Goal: Information Seeking & Learning: Find specific fact

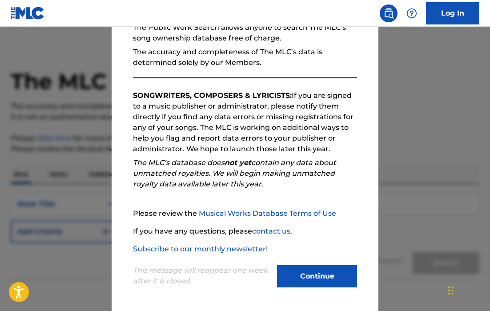
scroll to position [10, 0]
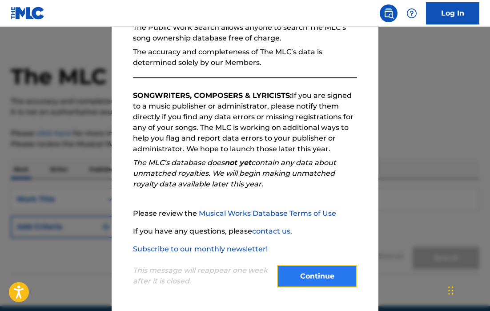
click at [321, 279] on button "Continue" at bounding box center [317, 276] width 80 height 22
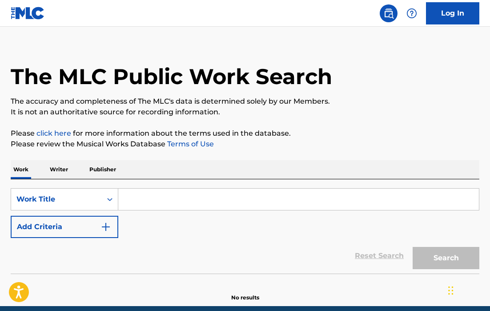
click at [192, 191] on input "Search Form" at bounding box center [298, 198] width 361 height 21
click at [106, 221] on img "Search Form" at bounding box center [105, 226] width 11 height 11
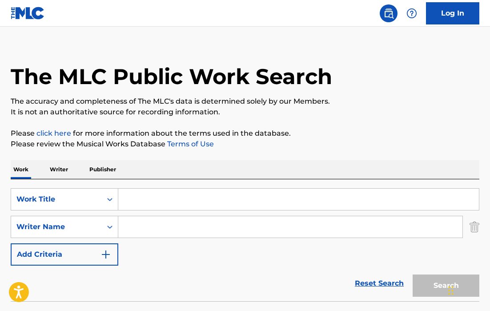
click at [161, 232] on input "Search Form" at bounding box center [290, 226] width 344 height 21
paste input "[PERSON_NAME] [PERSON_NAME]"
type input "[PERSON_NAME] [PERSON_NAME]"
click at [128, 204] on input "Search Form" at bounding box center [298, 198] width 361 height 21
paste input "BACK IN TIME"
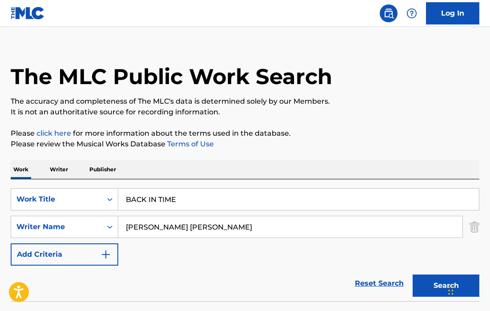
scroll to position [75, 0]
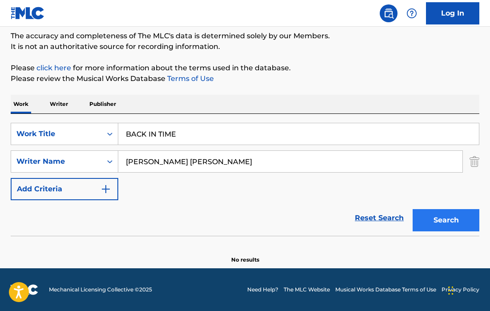
type input "BACK IN TIME"
click at [424, 216] on button "Search" at bounding box center [446, 220] width 67 height 22
drag, startPoint x: 219, startPoint y: 165, endPoint x: 143, endPoint y: 156, distance: 76.2
click at [143, 156] on input "[PERSON_NAME] [PERSON_NAME]" at bounding box center [290, 161] width 344 height 21
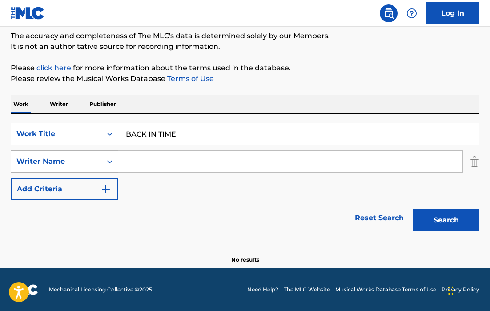
click at [78, 165] on div "Writer Name" at bounding box center [56, 161] width 80 height 11
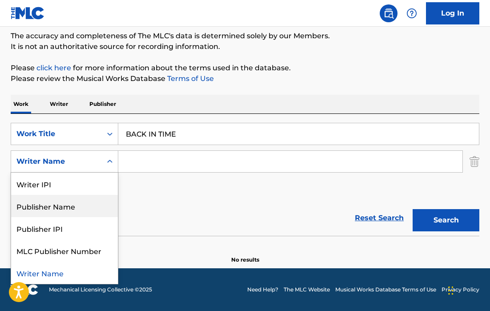
click at [133, 159] on input "Search Form" at bounding box center [290, 161] width 344 height 21
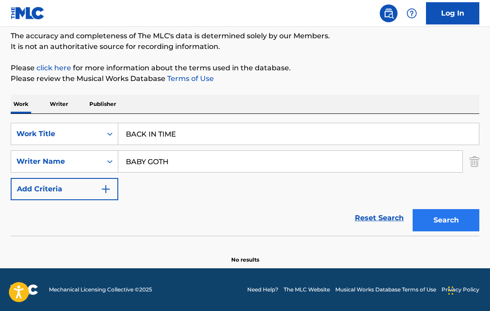
type input "BABY GOTH"
click at [431, 220] on button "Search" at bounding box center [446, 220] width 67 height 22
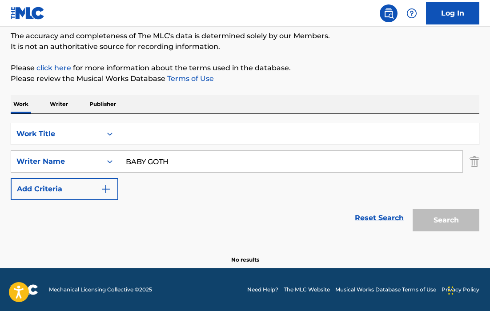
drag, startPoint x: 188, startPoint y: 137, endPoint x: 123, endPoint y: 136, distance: 65.3
click at [123, 136] on input "Search Form" at bounding box center [298, 133] width 361 height 21
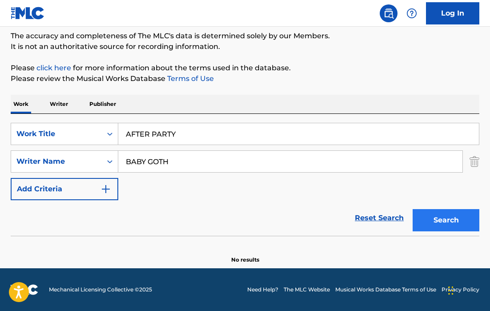
type input "AFTER PARTY"
click at [438, 224] on button "Search" at bounding box center [446, 220] width 67 height 22
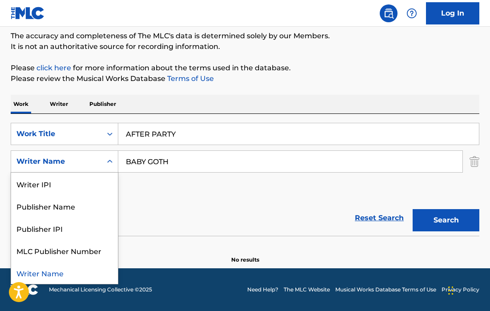
drag, startPoint x: 97, startPoint y: 156, endPoint x: 154, endPoint y: 157, distance: 56.5
click at [116, 157] on div "Writer Name" at bounding box center [65, 161] width 108 height 22
click at [154, 157] on input "BABY GOTH" at bounding box center [290, 161] width 344 height 21
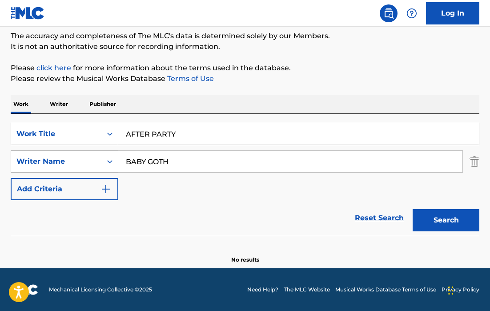
drag, startPoint x: 192, startPoint y: 160, endPoint x: 110, endPoint y: 164, distance: 82.8
click at [110, 164] on div "SearchWithCriteriaeb4239ed-8a1d-4c28-ab13-640fa14411c6 Writer Name BABY GOTH" at bounding box center [245, 161] width 469 height 22
paste input "BACK IN TIME"
type input "BACK IN TIME"
drag, startPoint x: 189, startPoint y: 167, endPoint x: 127, endPoint y: 163, distance: 62.4
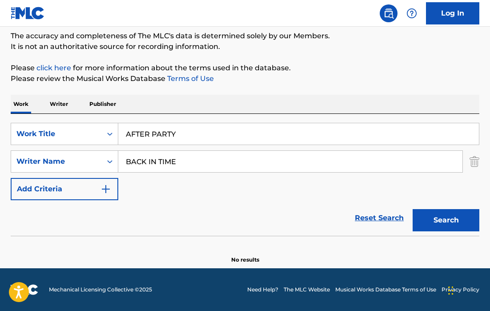
click at [127, 163] on input "BACK IN TIME" at bounding box center [290, 161] width 344 height 21
paste input "[PERSON_NAME] [PERSON_NAME]"
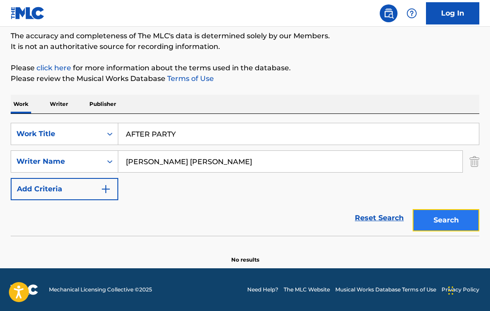
click at [427, 214] on button "Search" at bounding box center [446, 220] width 67 height 22
drag, startPoint x: 178, startPoint y: 161, endPoint x: 127, endPoint y: 161, distance: 51.6
click at [127, 161] on input "[PERSON_NAME] [PERSON_NAME]" at bounding box center [290, 161] width 344 height 21
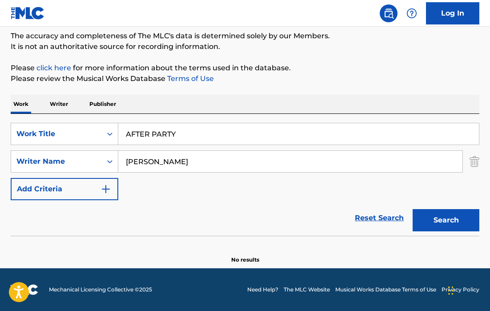
click at [129, 162] on input "[PERSON_NAME]" at bounding box center [290, 161] width 344 height 21
click at [145, 160] on input "[PERSON_NAME]" at bounding box center [290, 161] width 344 height 21
paste input "[PERSON_NAME] [PERSON_NAME]"
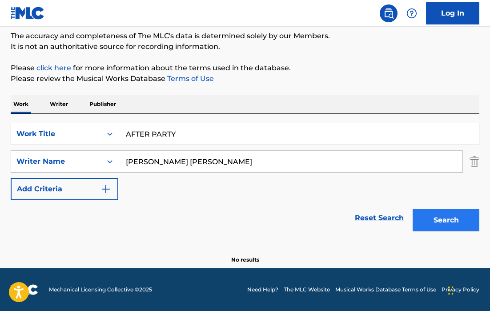
type input "[PERSON_NAME] [PERSON_NAME]"
click at [432, 221] on button "Search" at bounding box center [446, 220] width 67 height 22
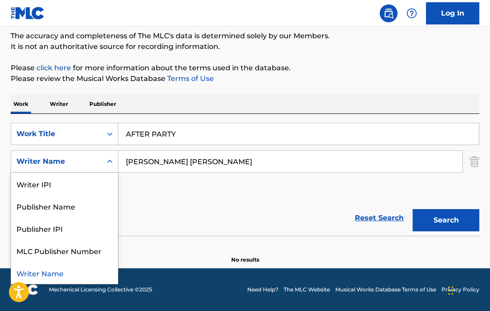
click at [96, 164] on div "Writer Name" at bounding box center [56, 161] width 80 height 11
click at [86, 187] on div "Writer IPI" at bounding box center [64, 183] width 107 height 22
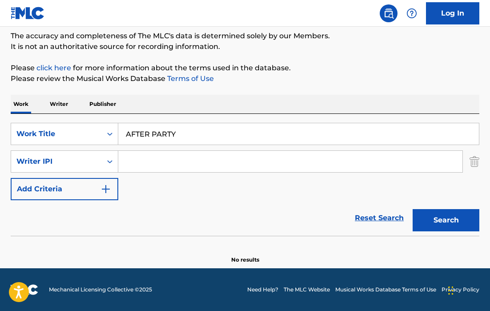
click at [136, 164] on input "Search Form" at bounding box center [290, 161] width 344 height 21
paste input "00853940122"
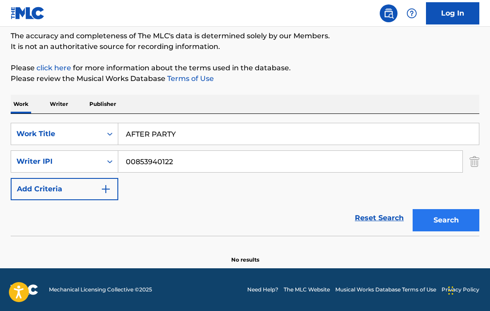
type input "00853940122"
click at [449, 220] on button "Search" at bounding box center [446, 220] width 67 height 22
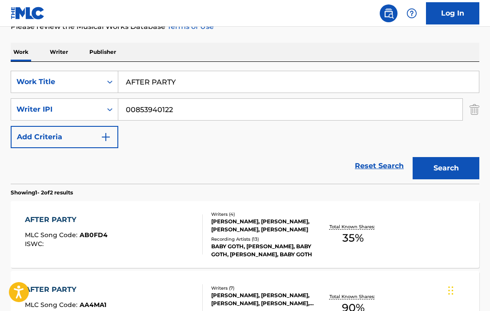
scroll to position [137, 0]
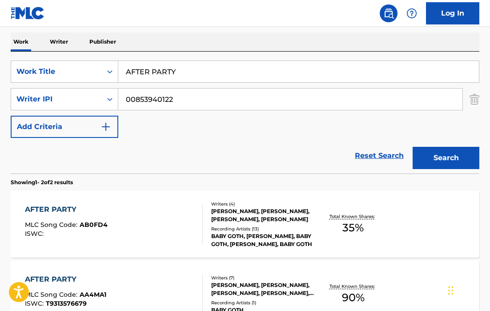
click at [150, 231] on div "AFTER PARTY MLC Song Code : AB0FD4 ISWC :" at bounding box center [114, 224] width 178 height 40
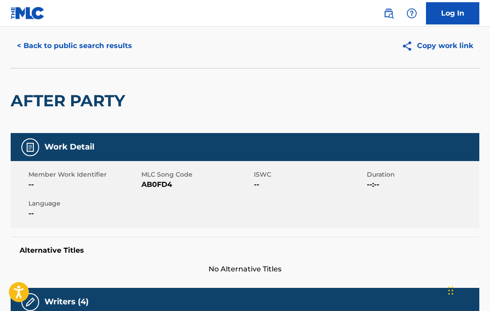
scroll to position [43, 0]
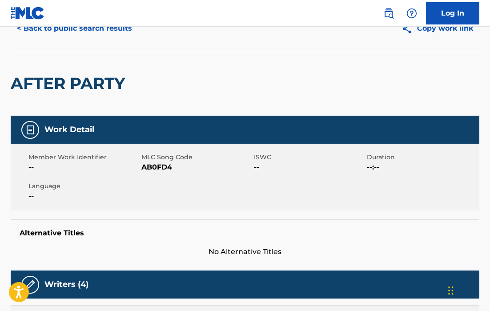
click at [151, 167] on span "AB0FD4" at bounding box center [196, 167] width 111 height 11
copy span "AB0FD4"
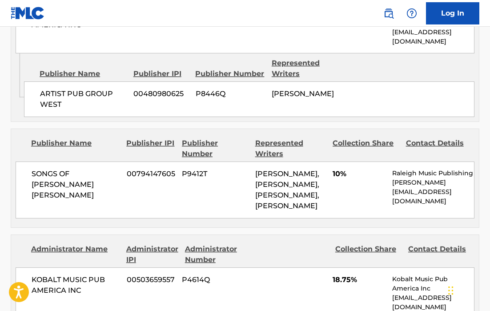
scroll to position [0, 0]
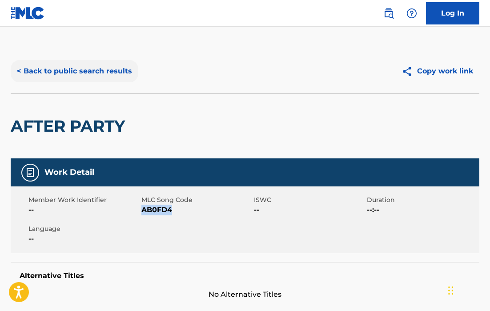
click at [58, 68] on button "< Back to public search results" at bounding box center [75, 71] width 128 height 22
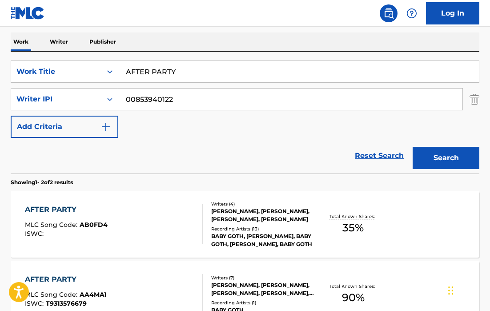
drag, startPoint x: 189, startPoint y: 78, endPoint x: 147, endPoint y: 78, distance: 42.2
click at [147, 78] on input "AFTER PARTY" at bounding box center [298, 71] width 361 height 21
drag, startPoint x: 184, startPoint y: 68, endPoint x: 109, endPoint y: 68, distance: 75.6
click at [109, 68] on div "SearchWithCriteria3addec14-2933-401e-a375-3756f1a113e8 Work Title AFTER PARTY" at bounding box center [245, 71] width 469 height 22
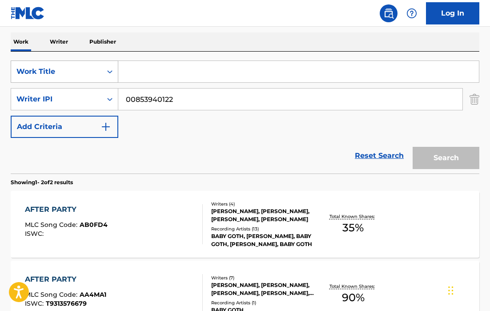
paste input "A.L.L.T. Y3 [PERSON_NAME] FEAT BABY [PERSON_NAME]"
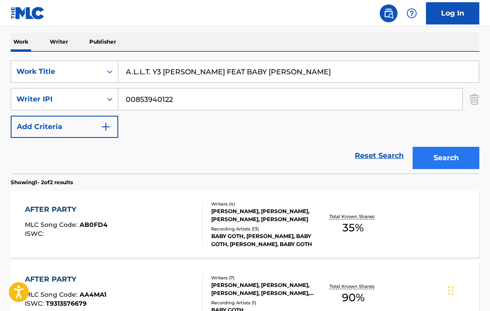
type input "A.L.L.T. Y3 [PERSON_NAME] FEAT BABY [PERSON_NAME]"
click at [441, 157] on button "Search" at bounding box center [446, 158] width 67 height 22
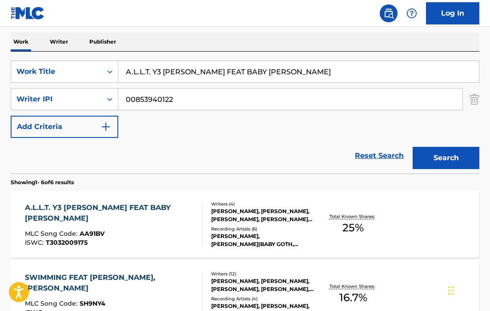
click at [140, 242] on div "A.L.L.T. Y3 [PERSON_NAME] FEAT BABY GOTH MLC Song Code : AA91BV ISWC : T3032009…" at bounding box center [110, 224] width 171 height 44
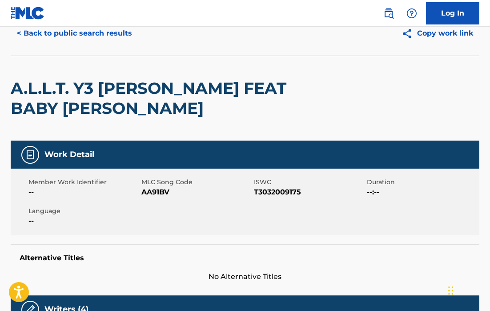
scroll to position [48, 0]
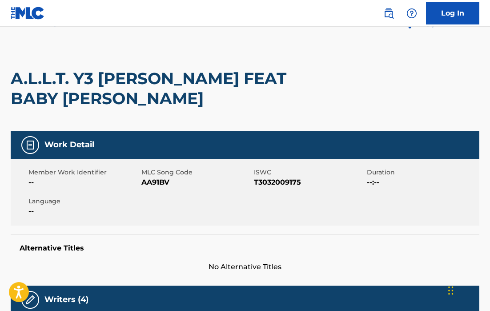
click at [155, 184] on span "AA91BV" at bounding box center [196, 182] width 111 height 11
copy span "AA91BV"
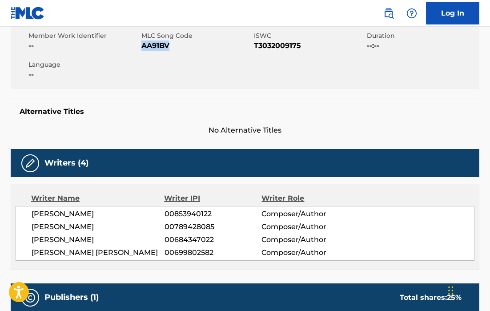
scroll to position [0, 0]
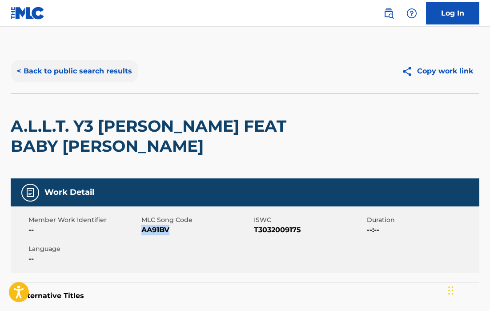
click at [54, 66] on button "< Back to public search results" at bounding box center [75, 71] width 128 height 22
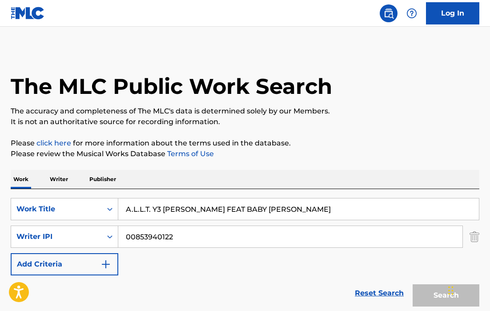
scroll to position [137, 0]
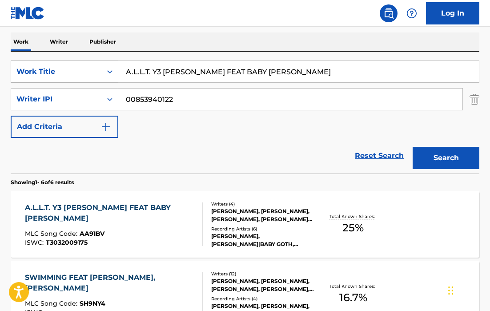
drag, startPoint x: 299, startPoint y: 72, endPoint x: 113, endPoint y: 69, distance: 185.4
click at [113, 69] on div "SearchWithCriteria3addec14-2933-401e-a375-3756f1a113e8 Work Title A.L.L.T. Y3 […" at bounding box center [245, 71] width 469 height 22
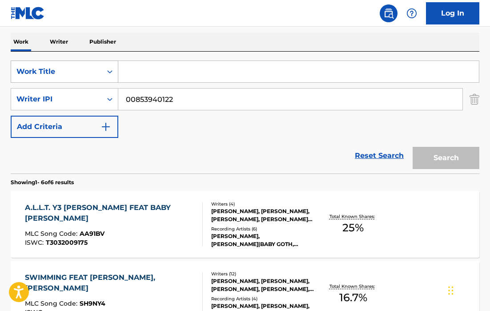
paste input "B OK FEAT [PERSON_NAME]"
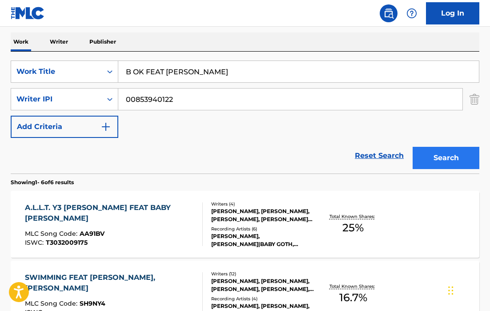
type input "B OK FEAT [PERSON_NAME]"
click at [459, 155] on button "Search" at bounding box center [446, 158] width 67 height 22
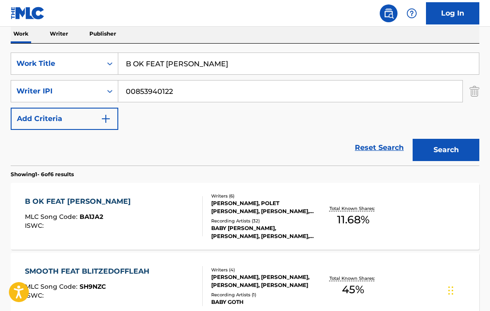
scroll to position [146, 0]
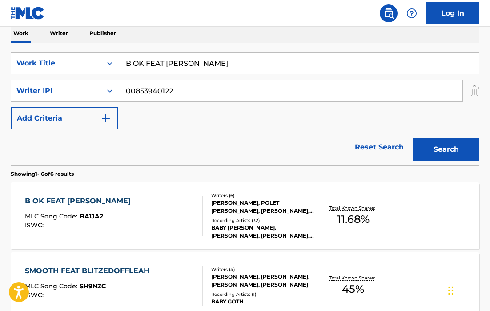
click at [136, 198] on div "B OK FEAT [PERSON_NAME] MLC Song Code : BA1JA2 ISWC :" at bounding box center [114, 216] width 178 height 40
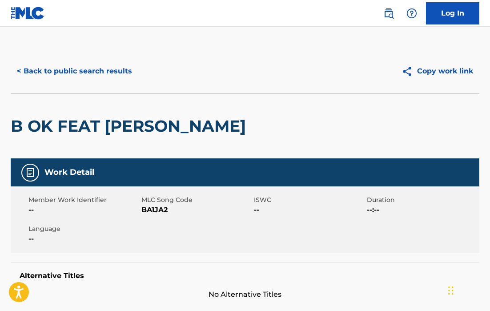
click at [146, 208] on span "BA1JA2" at bounding box center [196, 209] width 111 height 11
copy span "BA1JA2"
click at [128, 145] on div "B OK FEAT [PERSON_NAME]" at bounding box center [131, 126] width 240 height 64
click at [89, 73] on button "< Back to public search results" at bounding box center [75, 71] width 128 height 22
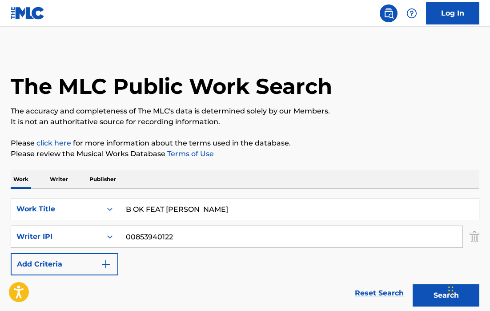
scroll to position [146, 0]
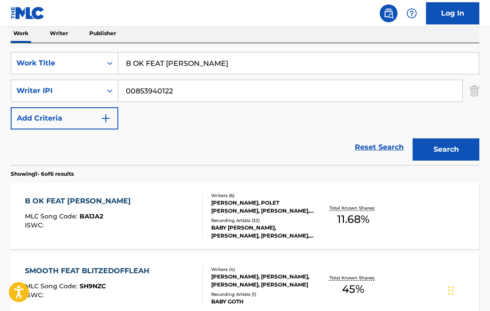
drag, startPoint x: 229, startPoint y: 58, endPoint x: 214, endPoint y: 60, distance: 14.8
click at [214, 60] on input "B OK FEAT [PERSON_NAME]" at bounding box center [298, 62] width 361 height 21
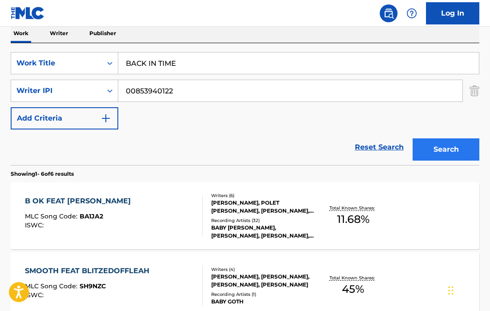
type input "BACK IN TIME"
click at [437, 144] on button "Search" at bounding box center [446, 149] width 67 height 22
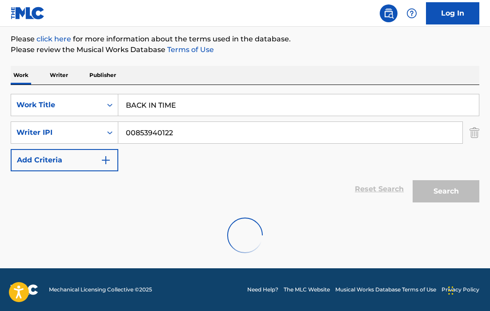
scroll to position [75, 0]
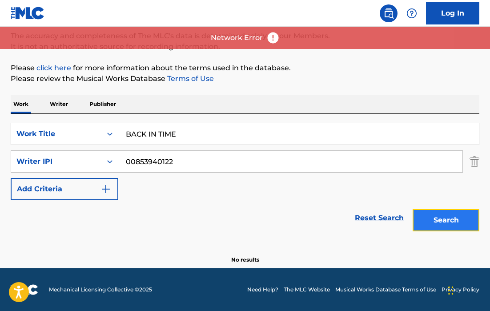
click at [433, 221] on button "Search" at bounding box center [446, 220] width 67 height 22
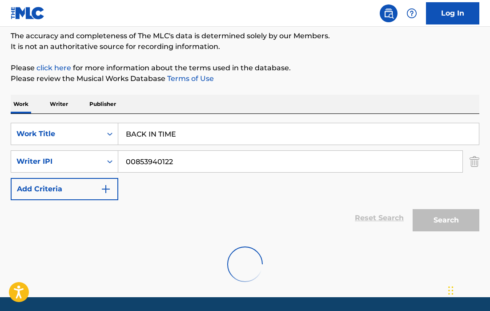
drag, startPoint x: 216, startPoint y: 171, endPoint x: 122, endPoint y: 161, distance: 94.3
click at [122, 161] on input "00853940122" at bounding box center [290, 161] width 344 height 21
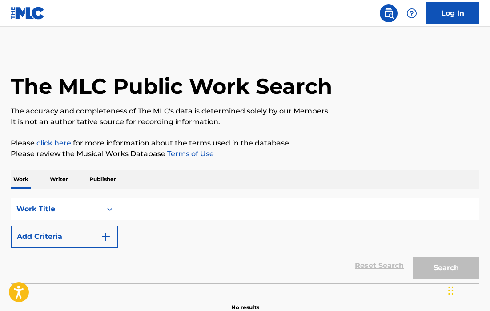
click at [140, 205] on input "Search Form" at bounding box center [298, 208] width 361 height 21
type input "A"
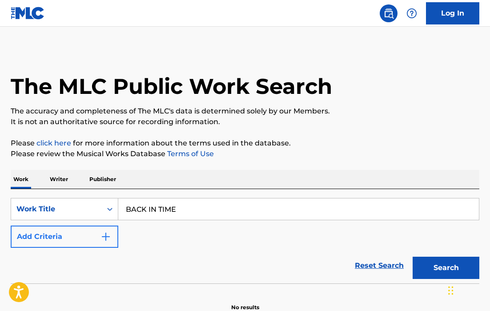
type input "BACK IN TIME"
click at [89, 236] on button "Add Criteria" at bounding box center [65, 236] width 108 height 22
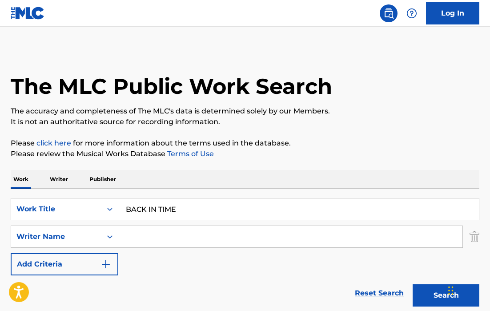
click at [155, 237] on input "Search Form" at bounding box center [290, 236] width 344 height 21
click at [90, 237] on div "Writer Name" at bounding box center [65, 236] width 108 height 22
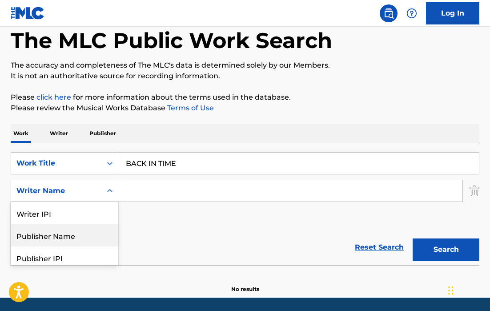
scroll to position [48, 0]
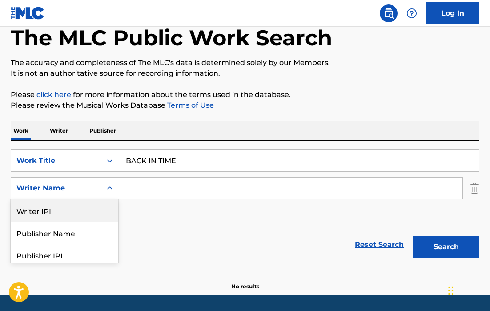
click at [89, 215] on div "Writer IPI" at bounding box center [64, 210] width 107 height 22
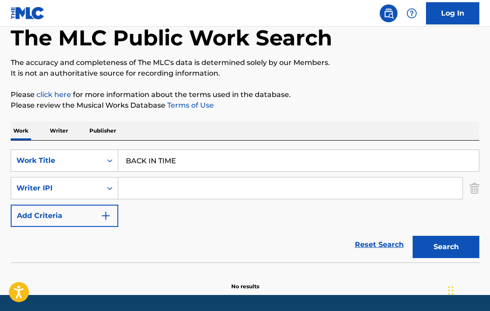
click at [139, 182] on input "Search Form" at bounding box center [290, 187] width 344 height 21
paste input "00853940122"
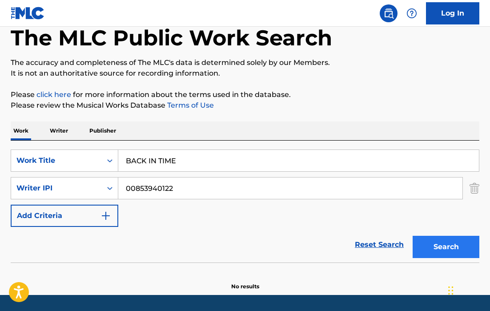
type input "00853940122"
click at [449, 241] on button "Search" at bounding box center [446, 247] width 67 height 22
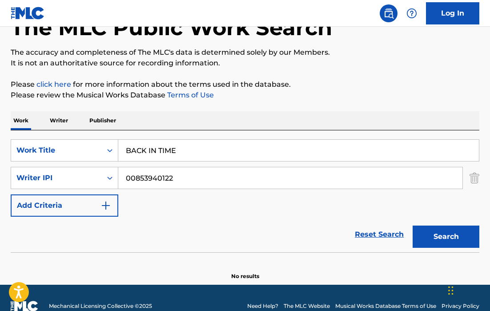
scroll to position [75, 0]
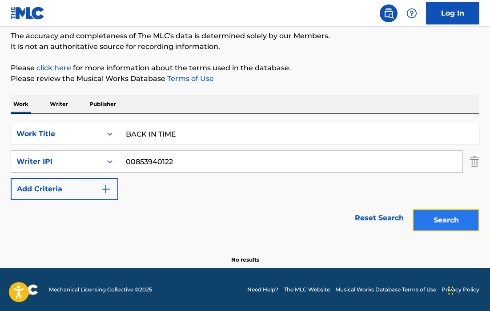
click at [424, 219] on button "Search" at bounding box center [446, 220] width 67 height 22
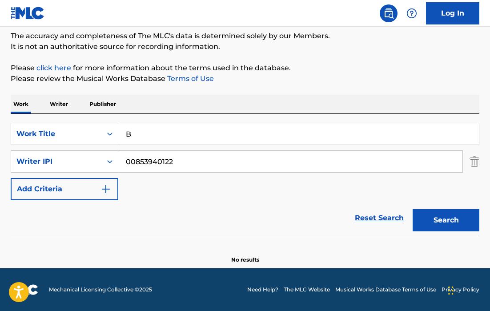
drag, startPoint x: 192, startPoint y: 139, endPoint x: 133, endPoint y: 135, distance: 58.4
click at [133, 135] on input "B" at bounding box center [298, 133] width 361 height 21
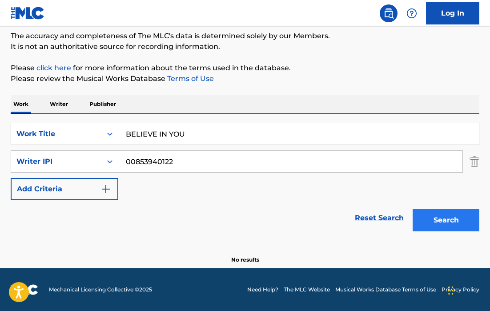
type input "BELIEVE IN YOU"
click at [448, 224] on button "Search" at bounding box center [446, 220] width 67 height 22
drag, startPoint x: 221, startPoint y: 142, endPoint x: 124, endPoint y: 135, distance: 97.6
click at [124, 135] on input "BELIEVE IN YOU" at bounding box center [298, 133] width 361 height 21
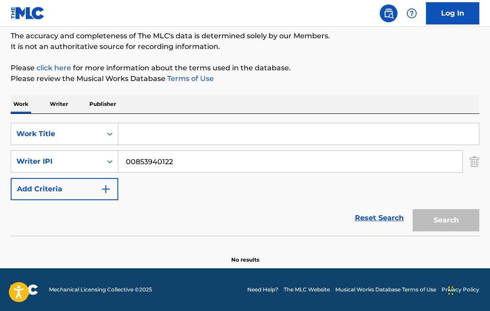
paste input "DO I WHIPPED CREAM FEAT BABY GOTH & MULATTO"
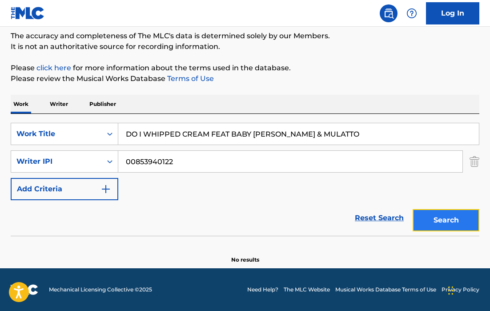
click at [434, 212] on button "Search" at bounding box center [446, 220] width 67 height 22
click at [224, 136] on input "DO I WHIPPED CREAM FEAT BABY GOTH & MULATTO" at bounding box center [298, 133] width 361 height 21
drag, startPoint x: 209, startPoint y: 134, endPoint x: 362, endPoint y: 132, distance: 152.5
click at [362, 132] on input "DO I WHIPPED CREAM FEAT BABY GOTH & MULATTO" at bounding box center [298, 133] width 361 height 21
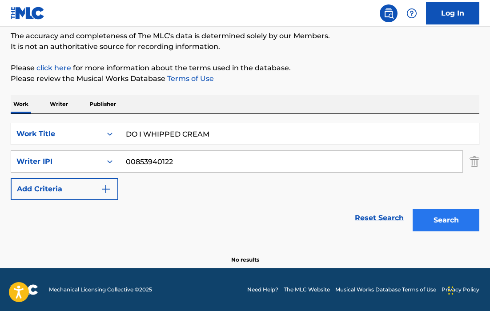
type input "DO I WHIPPED CREAM"
click at [435, 214] on button "Search" at bounding box center [446, 220] width 67 height 22
drag, startPoint x: 227, startPoint y: 135, endPoint x: 121, endPoint y: 134, distance: 106.2
click at [121, 134] on input "DO I WHIPPED CREAM" at bounding box center [298, 133] width 361 height 21
type input "FLAWS"
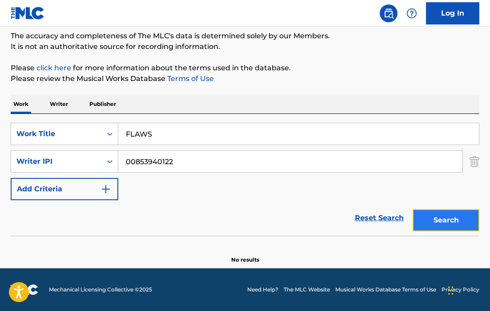
click at [419, 220] on button "Search" at bounding box center [446, 220] width 67 height 22
